Goal: Transaction & Acquisition: Obtain resource

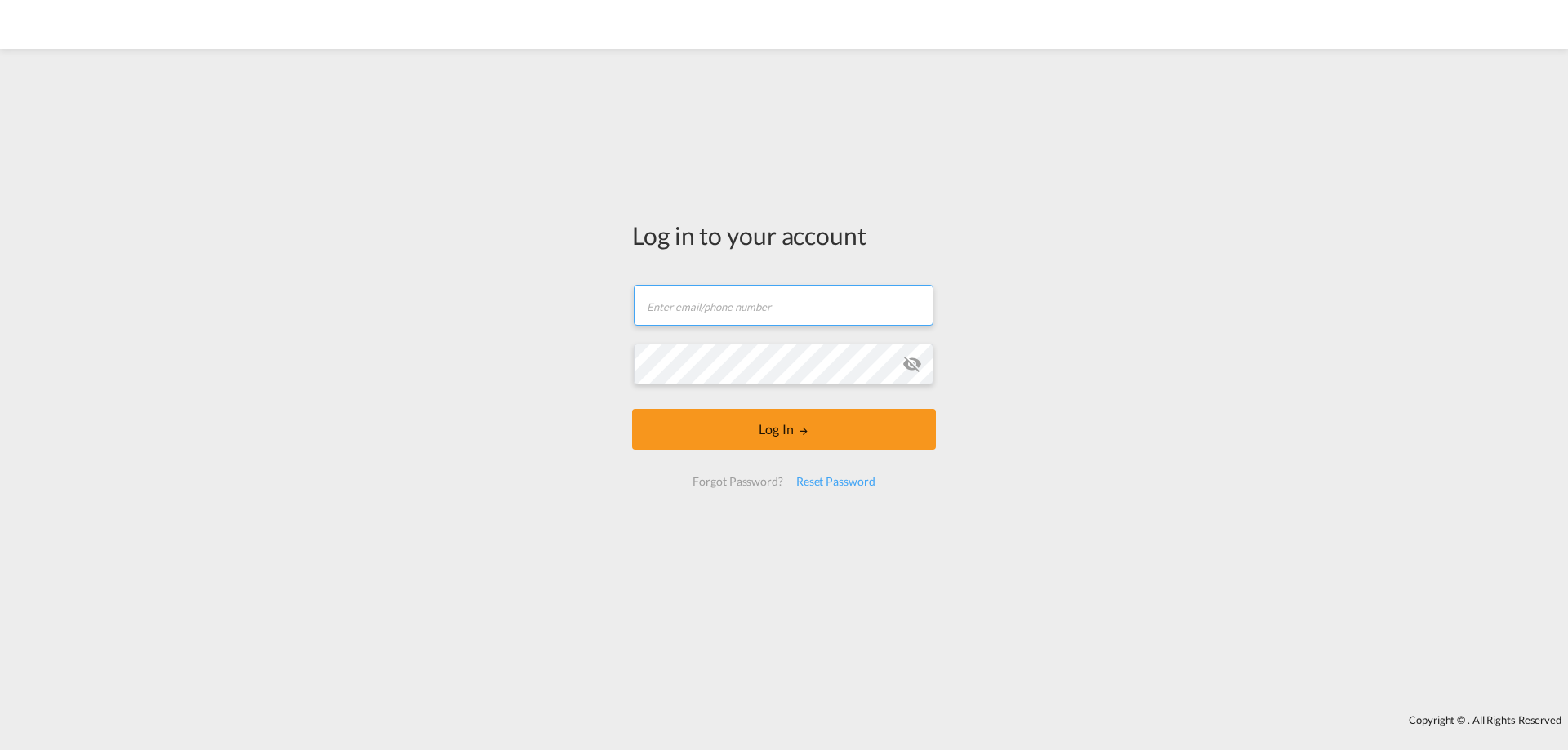
click at [781, 310] on input "text" at bounding box center [783, 305] width 299 height 41
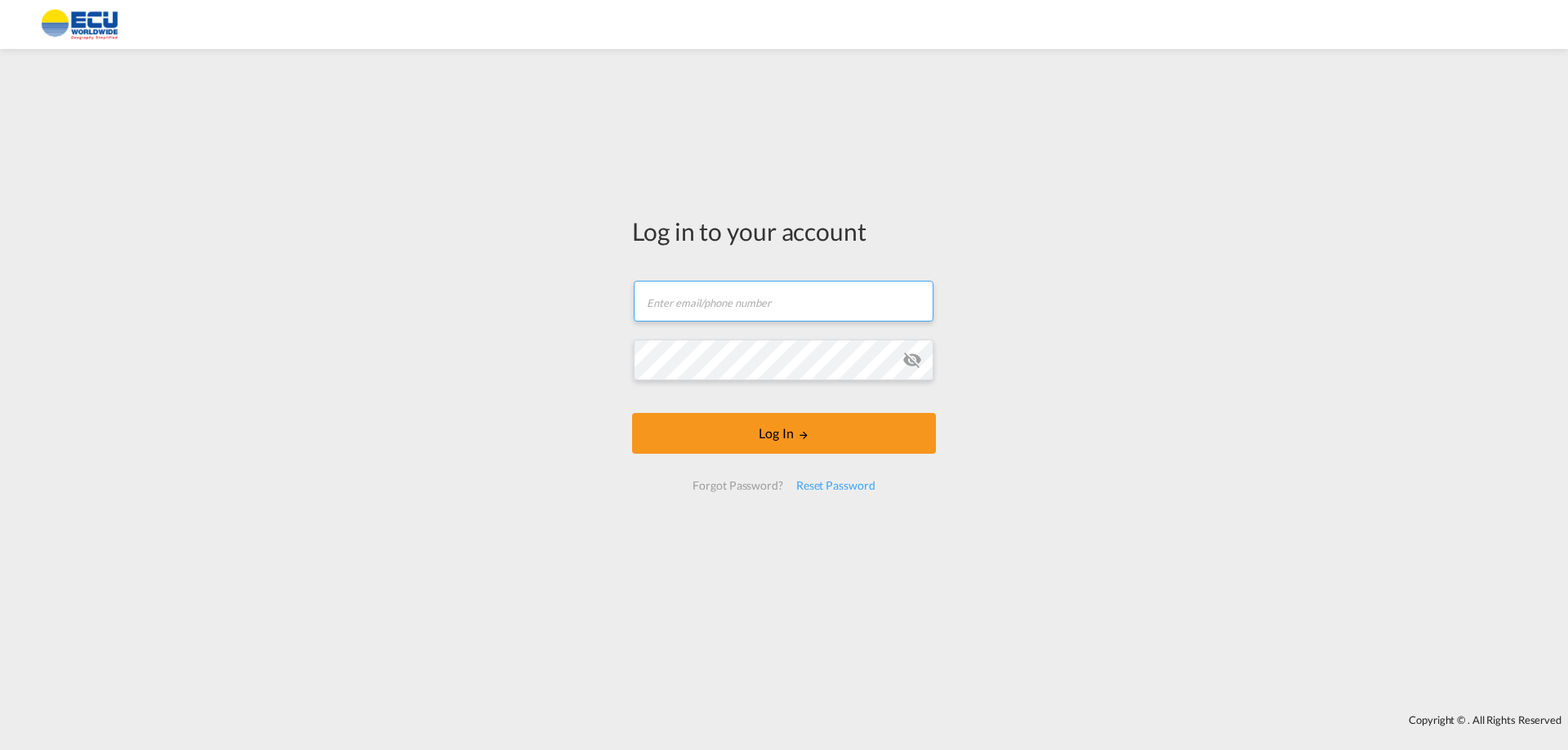
type input "[EMAIL_ADDRESS][DOMAIN_NAME]"
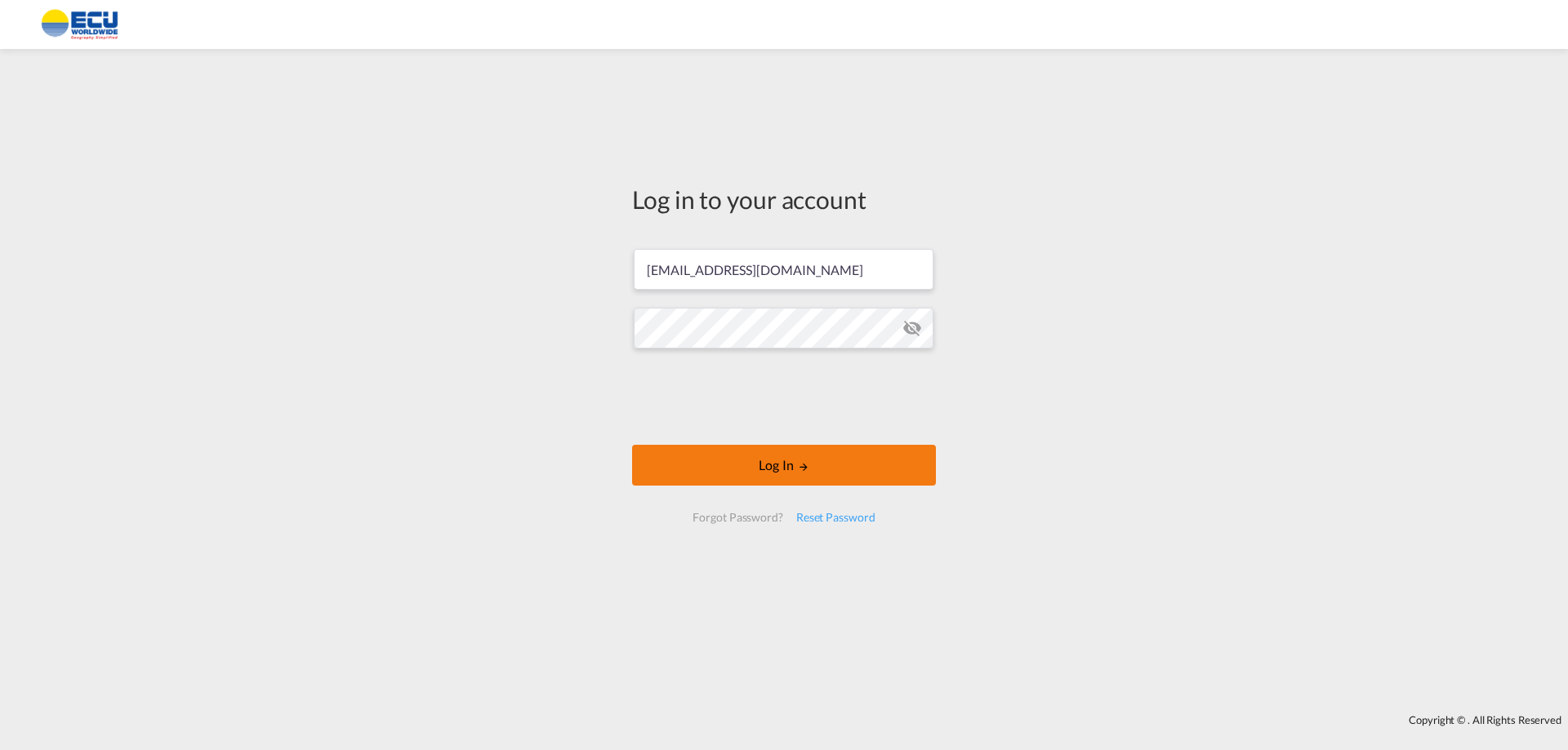
click at [790, 462] on button "Log In" at bounding box center [783, 465] width 304 height 41
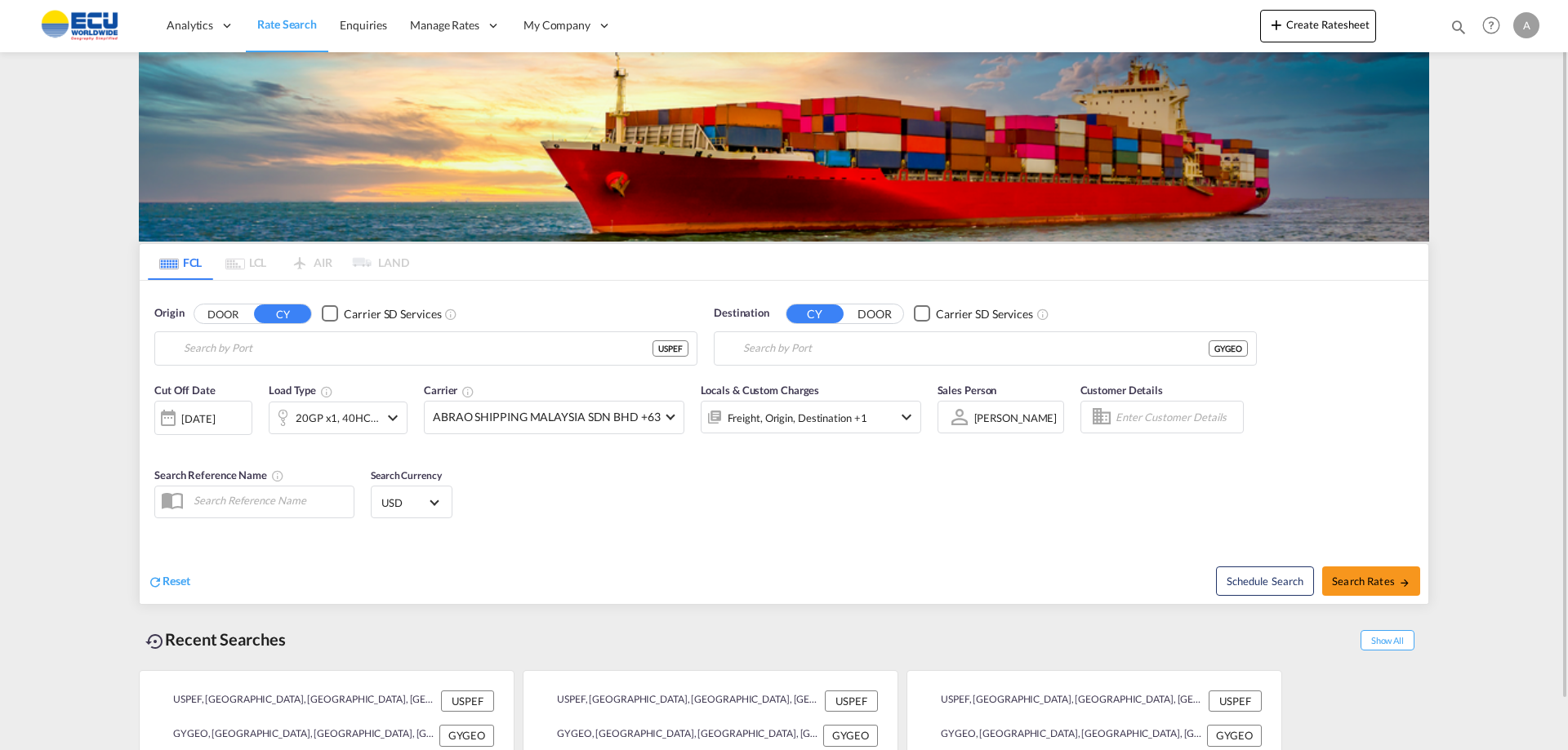
type input "[GEOGRAPHIC_DATA], [GEOGRAPHIC_DATA], USPEF"
type input "Georgetown, GYGEO"
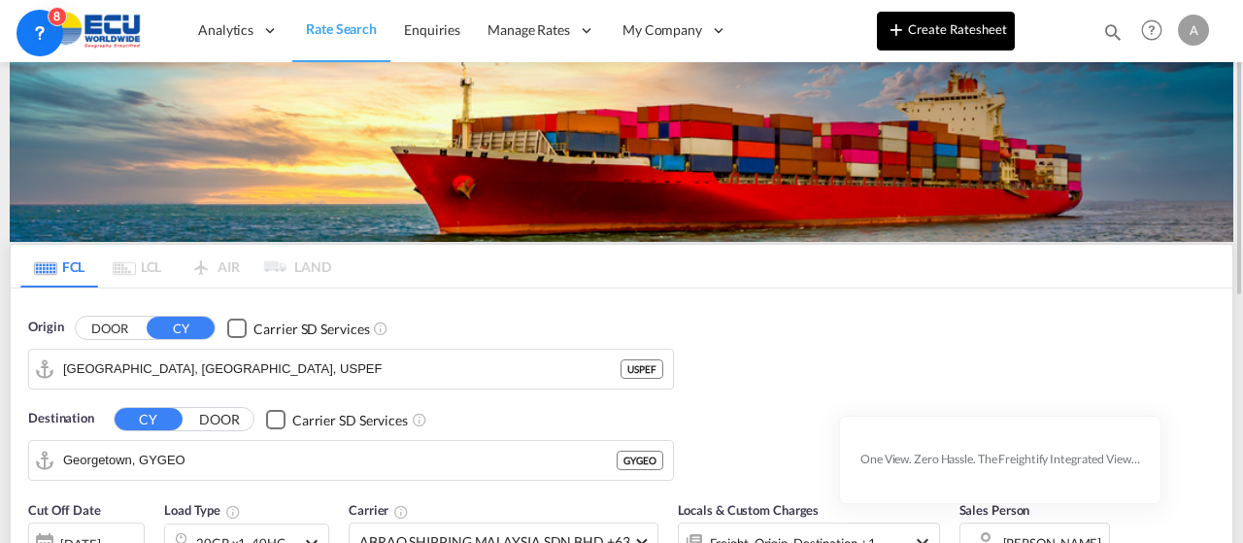
click at [946, 33] on button "Create Ratesheet" at bounding box center [946, 31] width 138 height 39
